Goal: Check status: Check status

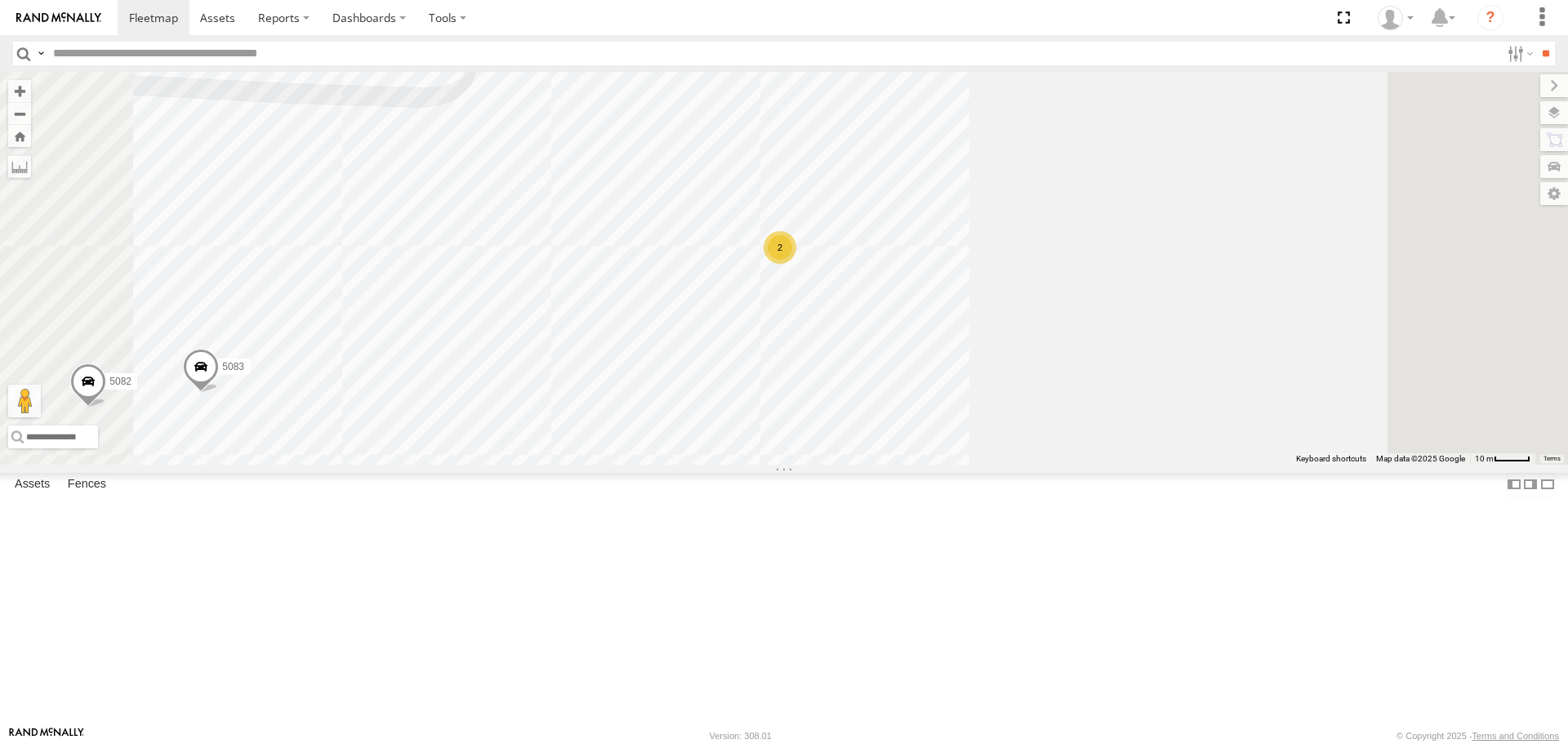
drag, startPoint x: 1011, startPoint y: 287, endPoint x: 1016, endPoint y: 454, distance: 167.1
click at [1016, 454] on div "5216 T3204 40045T 40028T 37135T 7769T 87121T T1816 37102T 37144T 7775T T3209 77…" at bounding box center [784, 268] width 1568 height 392
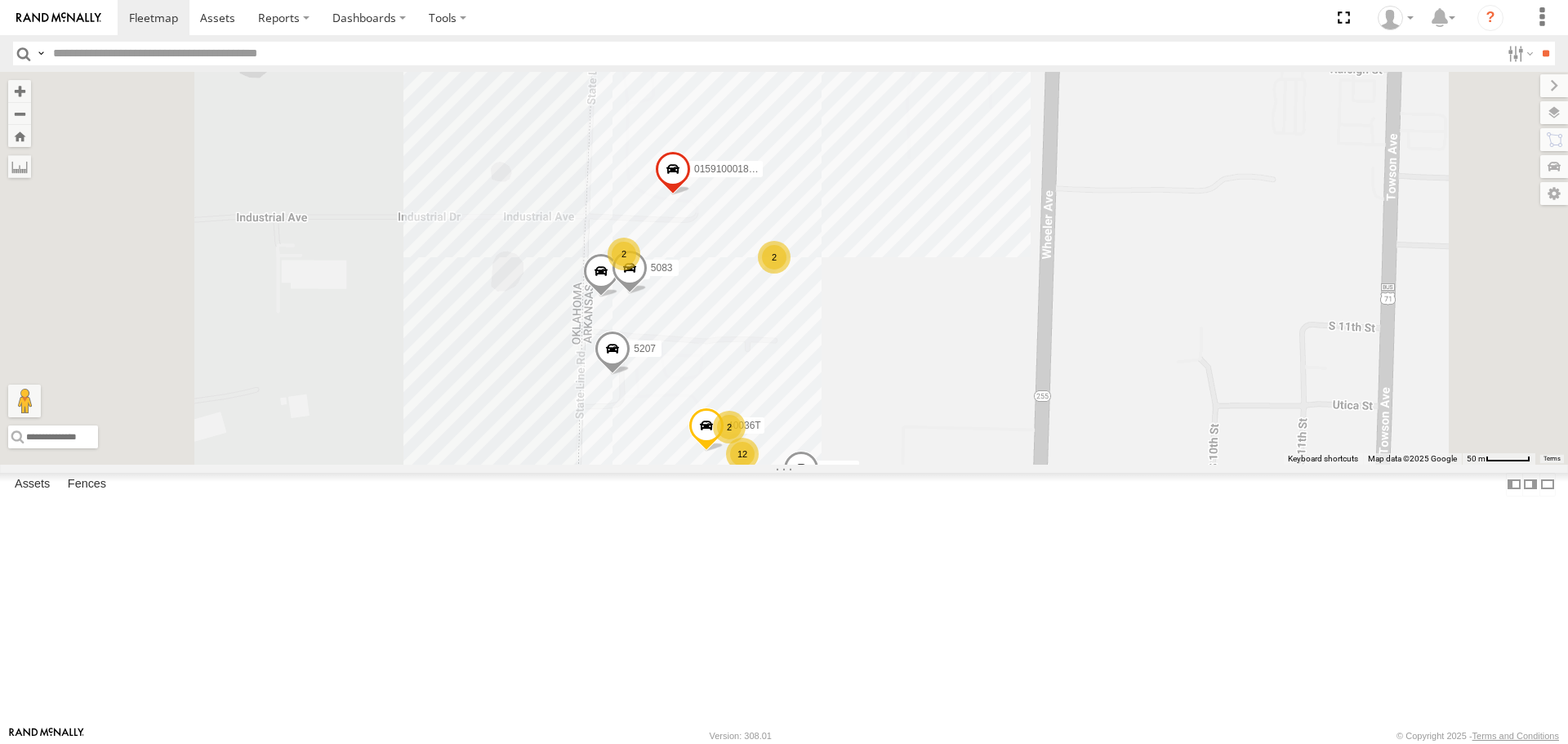
drag, startPoint x: 721, startPoint y: 553, endPoint x: 704, endPoint y: 432, distance: 122.2
click at [704, 435] on div "5216 T3204 40045T 40028T 37135T 7769T 87121T T1816 37102T 37144T 7775T T3209 77…" at bounding box center [784, 268] width 1568 height 392
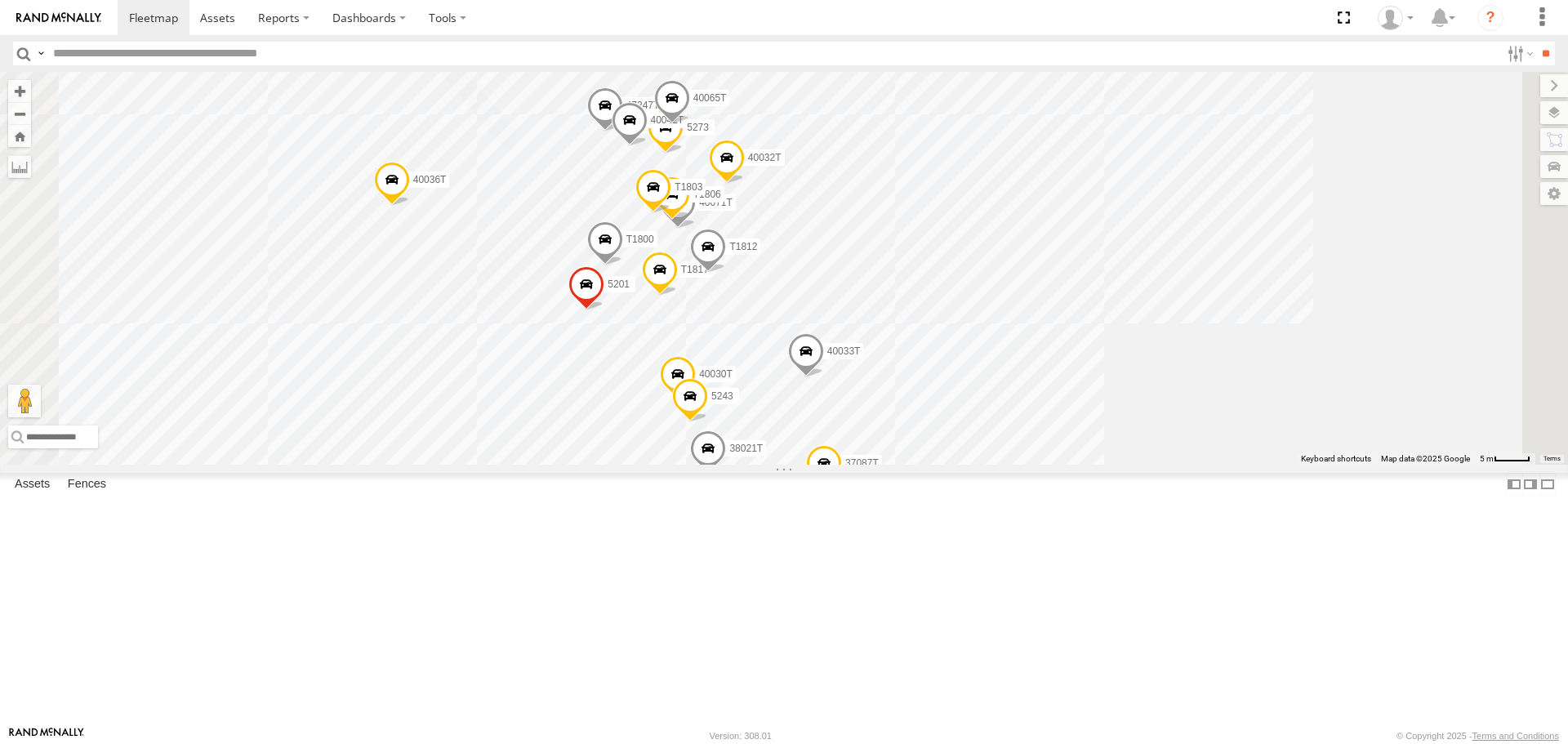
drag, startPoint x: 843, startPoint y: 430, endPoint x: 820, endPoint y: 476, distance: 51.4
click at [820, 464] on div "5216 T3204 40045T 40028T 37135T 7769T 87121T T1816 37102T 37144T 7775T T3209 77…" at bounding box center [784, 268] width 1568 height 392
click at [689, 127] on span at bounding box center [672, 104] width 36 height 45
click at [694, 108] on label at bounding box center [677, 102] width 32 height 11
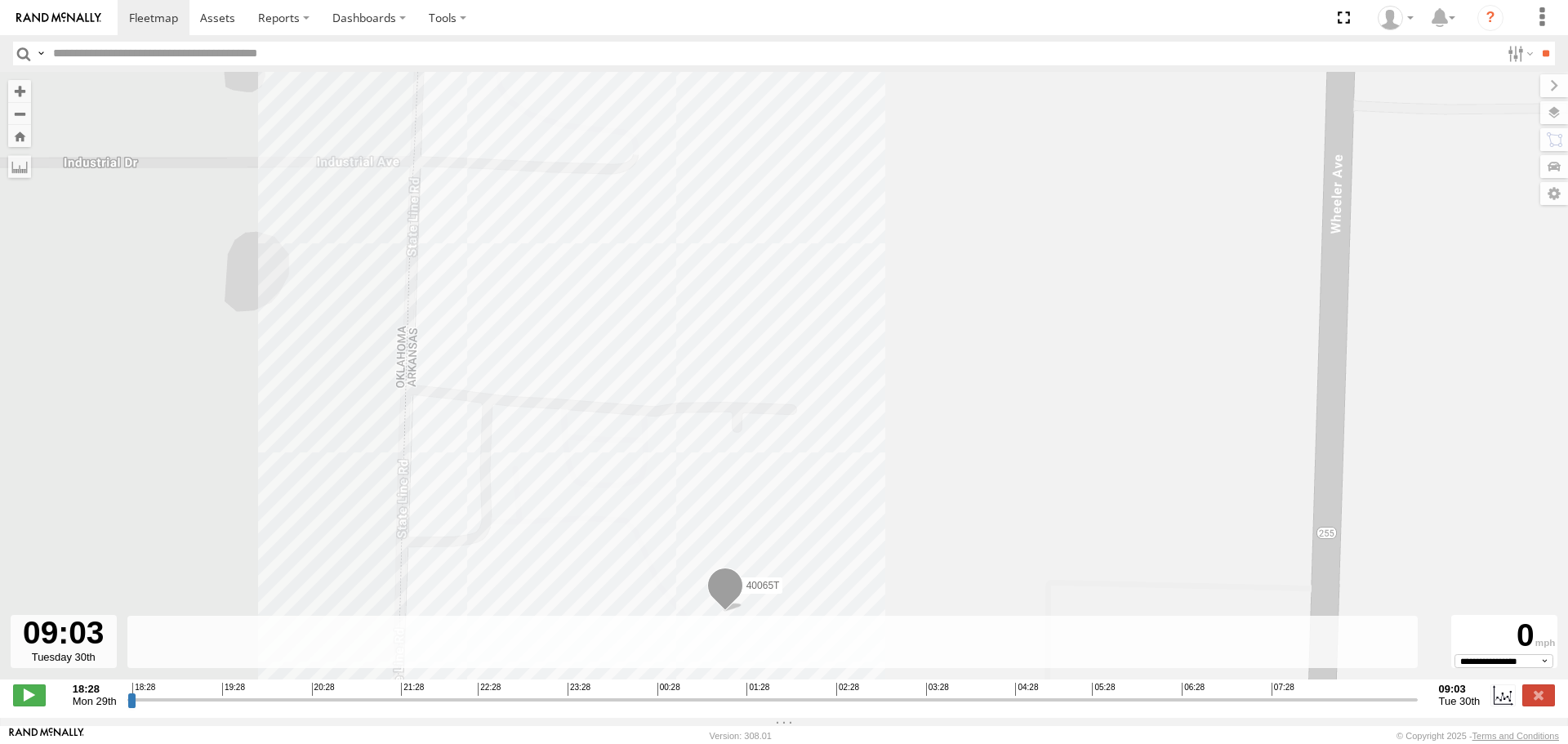
drag, startPoint x: 129, startPoint y: 707, endPoint x: 1420, endPoint y: 717, distance: 1291.0
type input "**********"
click at [1417, 707] on input "range" at bounding box center [772, 699] width 1290 height 15
click at [299, 517] on div "40065T" at bounding box center [784, 384] width 1568 height 625
click at [142, 21] on span at bounding box center [153, 17] width 49 height 15
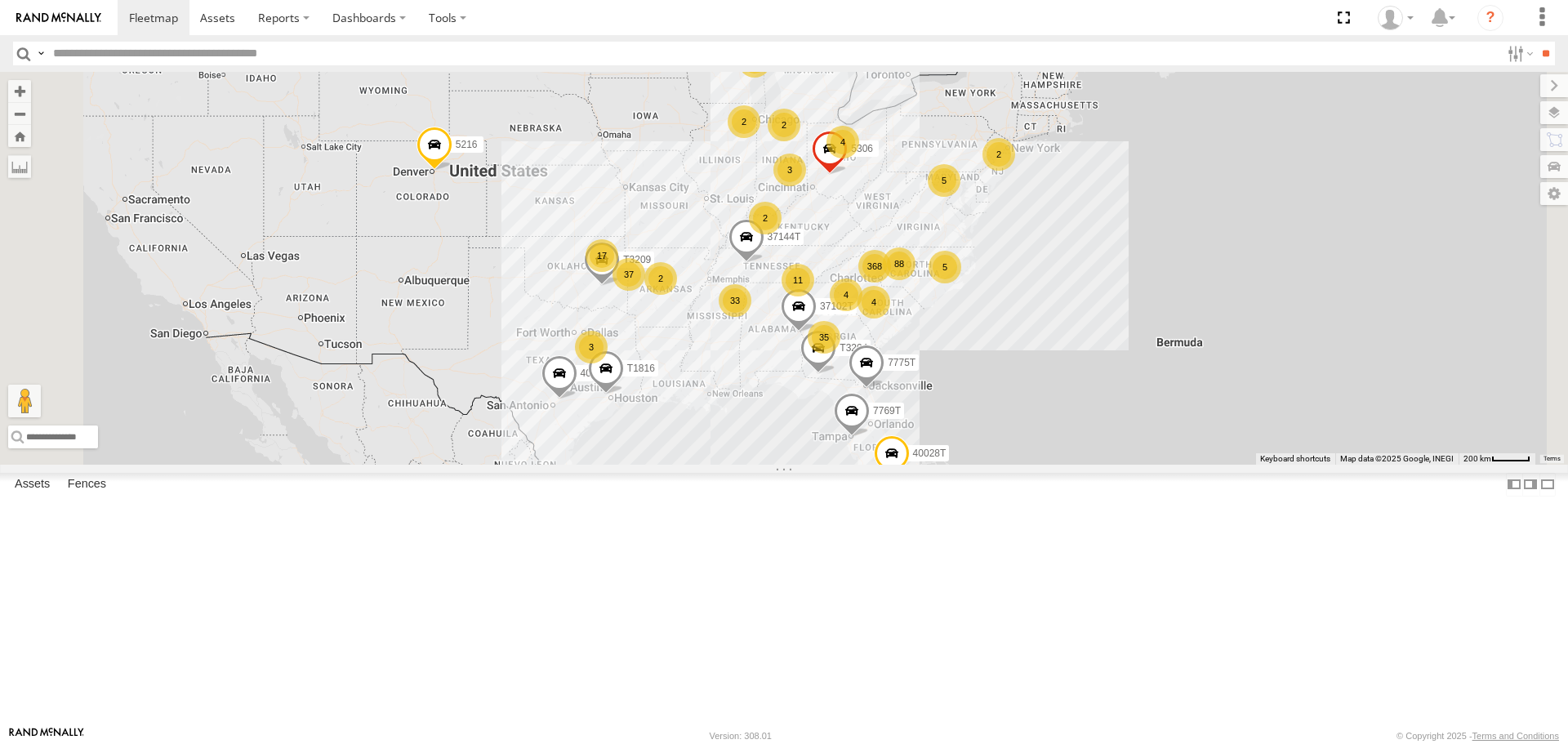
drag, startPoint x: 713, startPoint y: 473, endPoint x: 663, endPoint y: 451, distance: 54.6
click at [663, 451] on div "5216 37135T 368 35 33 37 11 17 88 7 5 4 T3204 4 40045T 40028T 3 5 3 7769T 87121…" at bounding box center [784, 268] width 1568 height 392
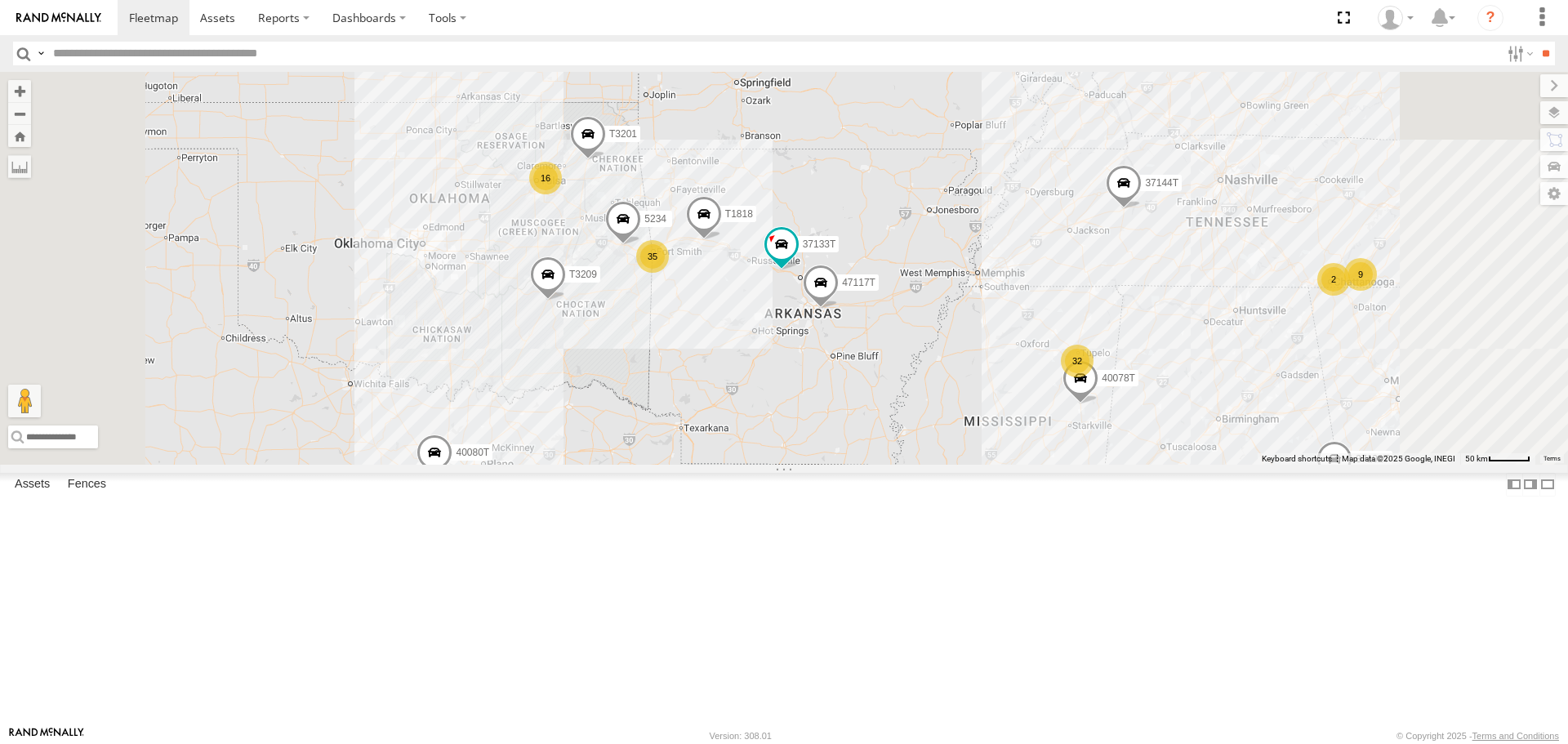
drag, startPoint x: 849, startPoint y: 442, endPoint x: 861, endPoint y: 470, distance: 30.5
click at [861, 464] on div "5216 37135T T3204 40045T 40028T 7769T 87121T T1816 37102T 37144T 7775T T3209 77…" at bounding box center [784, 268] width 1568 height 392
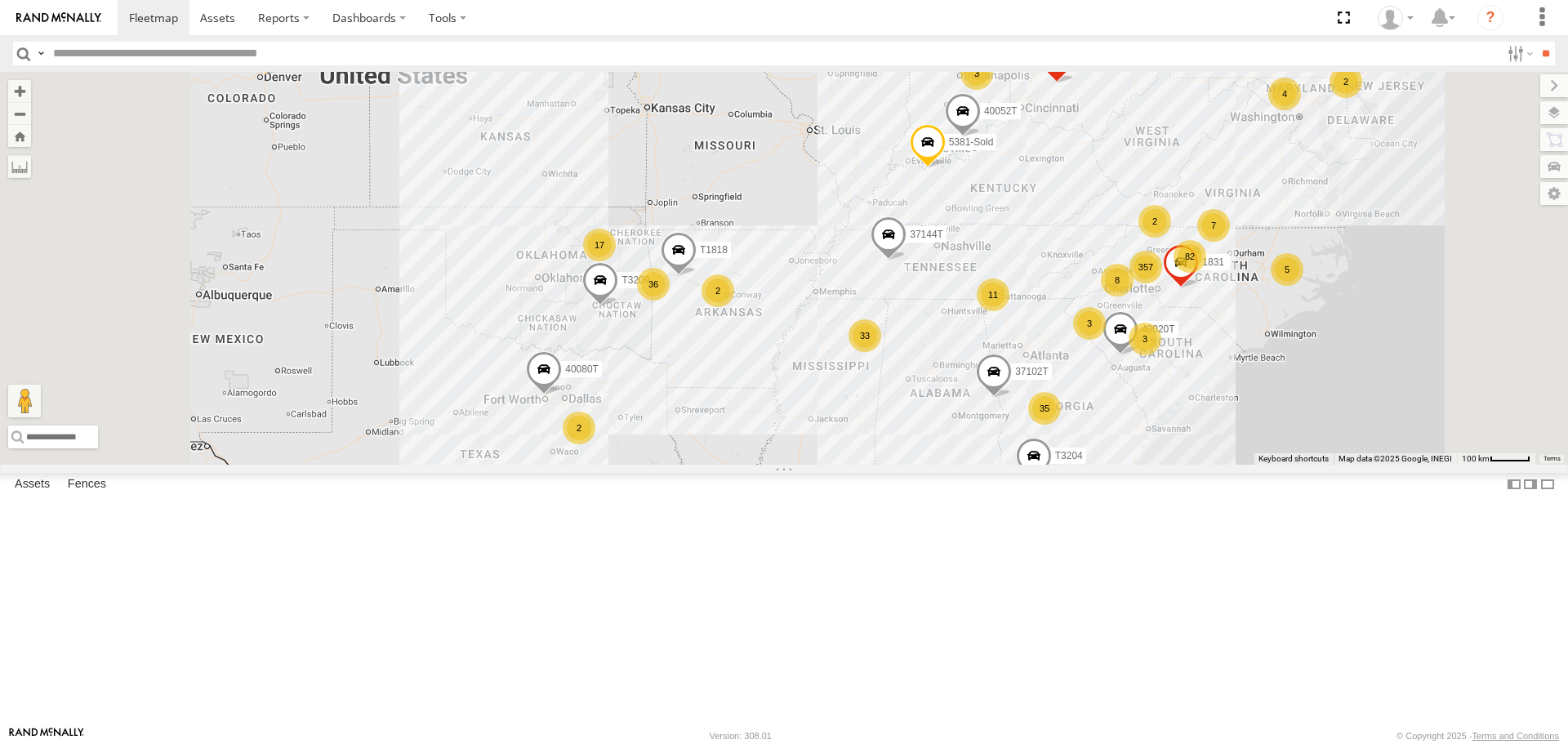
click at [667, 451] on div "5216 37135T T3204 40045T 40028T 7769T 87121T T1816 37102T 37144T 7775T T3209 77…" at bounding box center [784, 268] width 1568 height 392
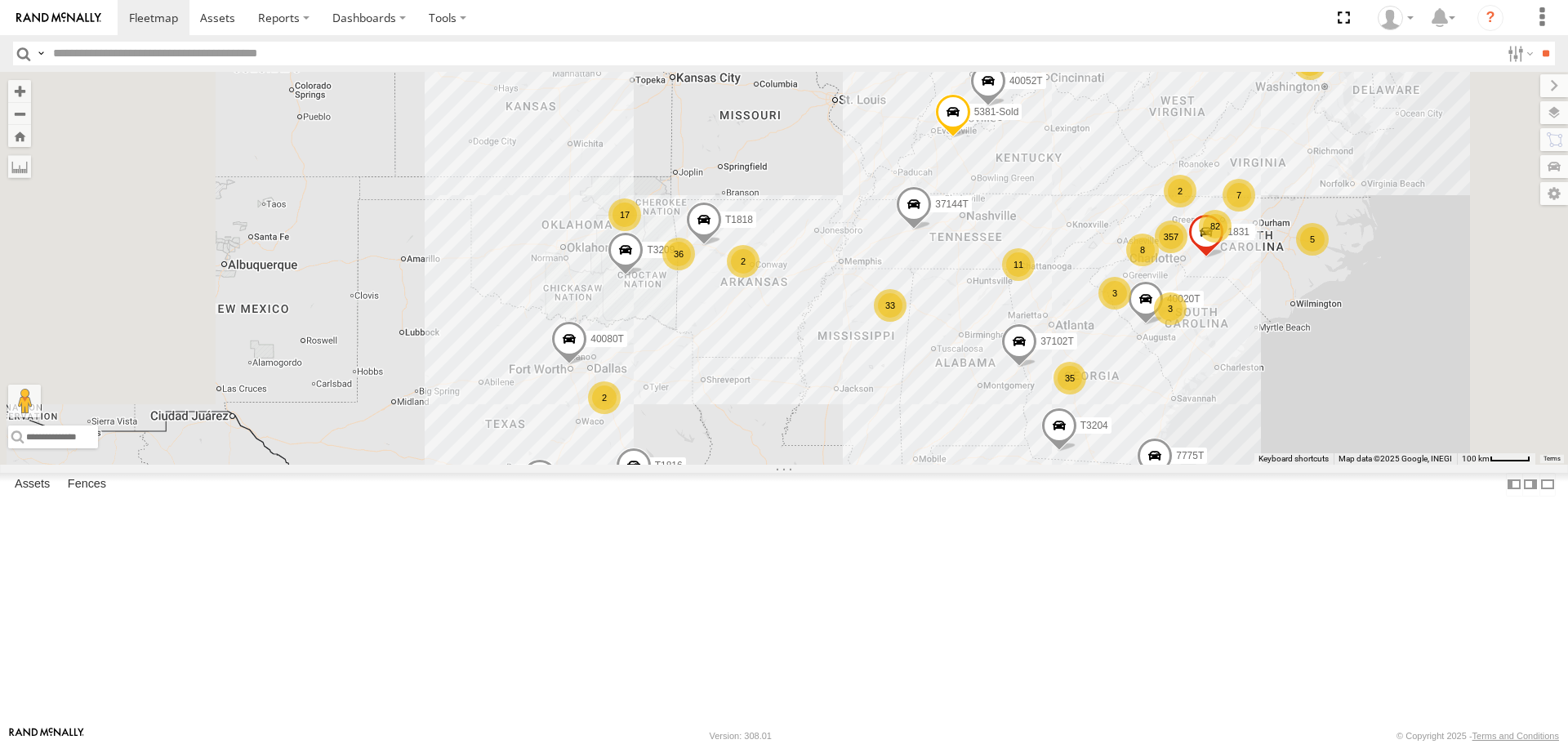
drag, startPoint x: 609, startPoint y: 536, endPoint x: 637, endPoint y: 514, distance: 35.6
click at [637, 464] on div "5216 37135T T3204 40045T 40028T 7769T 87121T T1816 37102T 37144T 7775T T3209 77…" at bounding box center [784, 268] width 1568 height 392
